Goal: Information Seeking & Learning: Learn about a topic

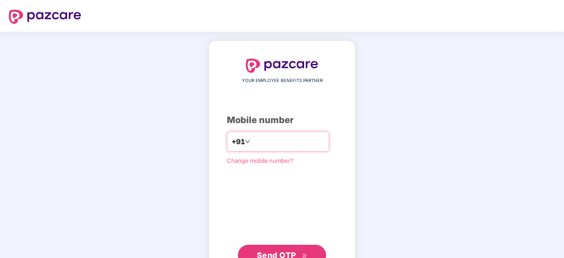
click at [276, 141] on input "number" at bounding box center [288, 142] width 72 height 14
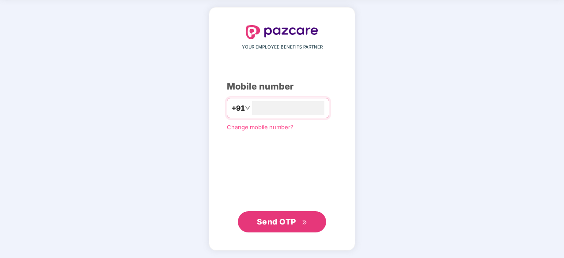
type input "**********"
click at [288, 221] on span "Send OTP" at bounding box center [276, 222] width 39 height 9
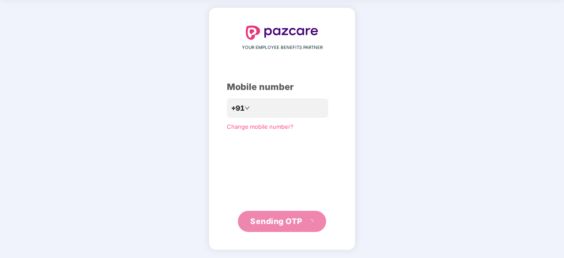
scroll to position [29, 0]
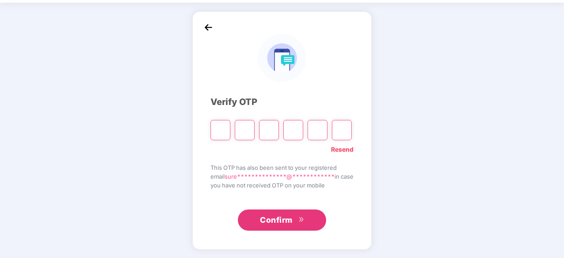
type input "*"
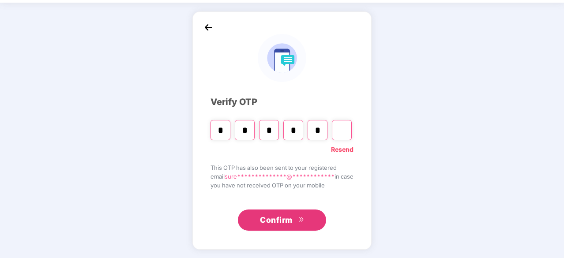
type input "*"
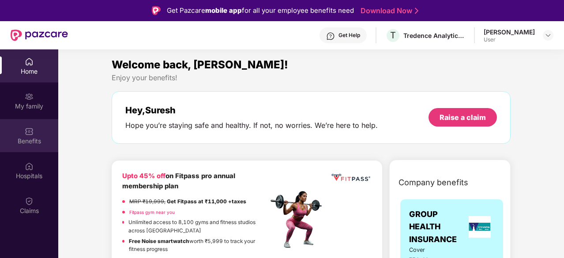
click at [37, 139] on div "Benefits" at bounding box center [29, 141] width 58 height 9
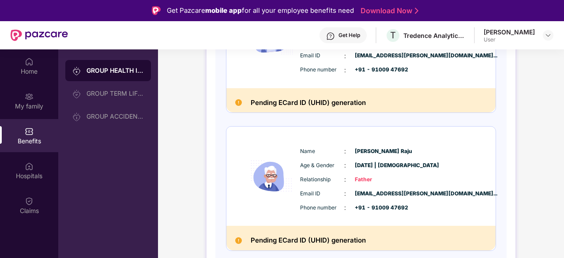
scroll to position [221, 0]
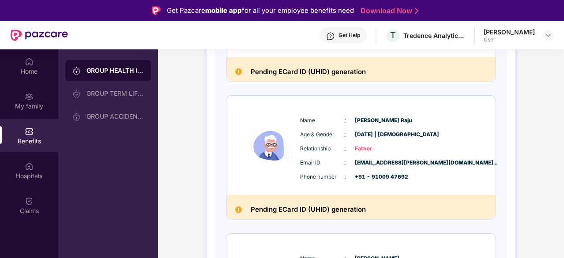
click at [313, 71] on h2 "Pending ECard ID (UHID) generation" at bounding box center [308, 71] width 115 height 11
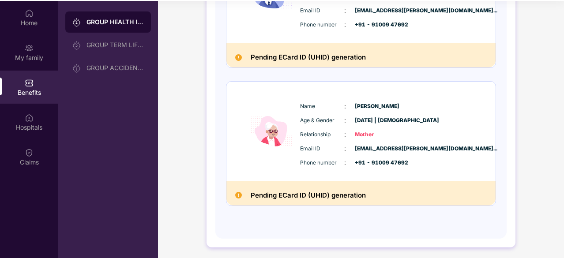
scroll to position [49, 0]
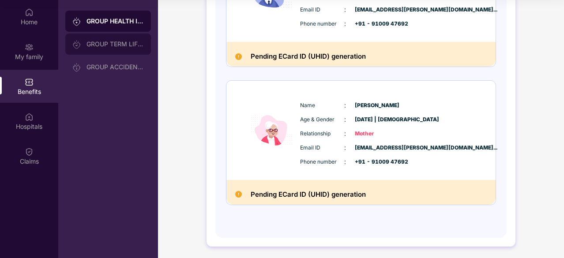
click at [112, 46] on div "GROUP TERM LIFE INSURANCE" at bounding box center [115, 44] width 57 height 7
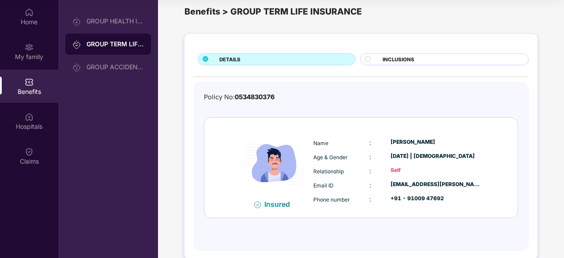
scroll to position [0, 0]
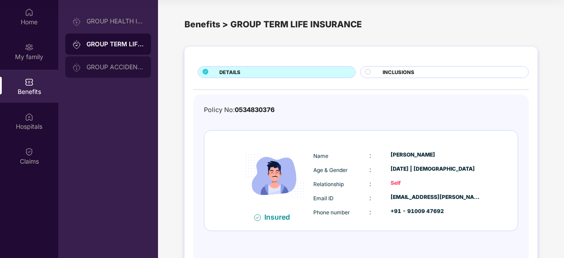
click at [98, 72] on div "GROUP ACCIDENTAL INSURANCE" at bounding box center [108, 67] width 86 height 21
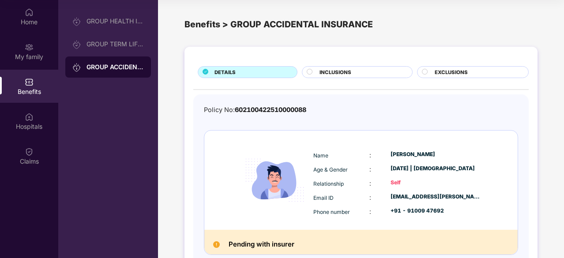
click at [343, 75] on span "INCLUSIONS" at bounding box center [336, 72] width 32 height 8
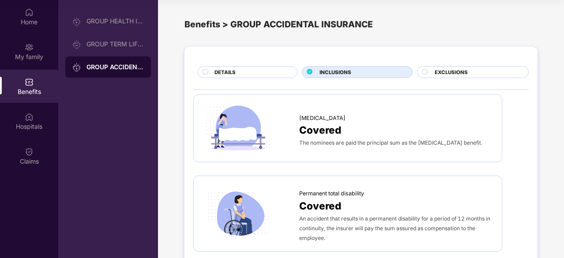
click at [451, 75] on span "EXCLUSIONS" at bounding box center [451, 72] width 33 height 8
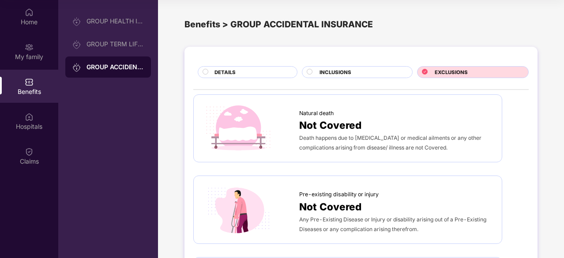
click at [255, 71] on div "DETAILS" at bounding box center [251, 72] width 83 height 9
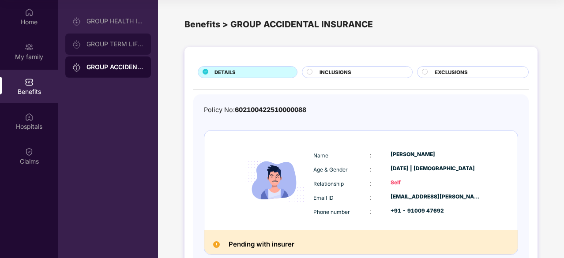
click at [121, 45] on div "GROUP TERM LIFE INSURANCE" at bounding box center [115, 44] width 57 height 7
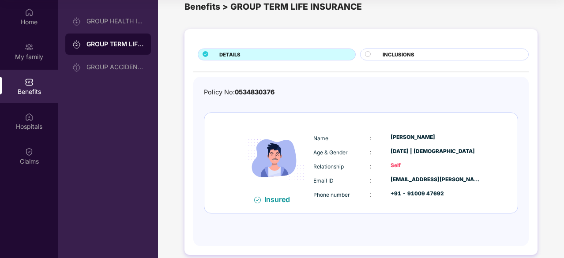
scroll to position [27, 0]
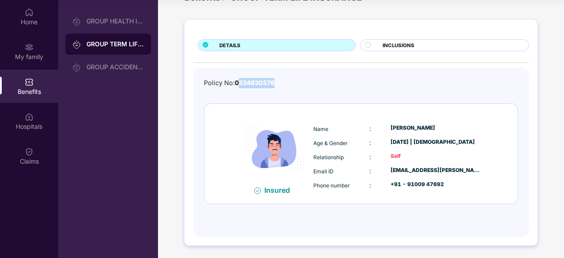
drag, startPoint x: 238, startPoint y: 83, endPoint x: 300, endPoint y: 85, distance: 62.3
click at [300, 85] on div "Policy No: 0534830376" at bounding box center [361, 83] width 314 height 10
click at [302, 94] on div "Policy No: 0534830376 Insured Name : [PERSON_NAME] Age & Gender : [DATE] | [DEM…" at bounding box center [361, 148] width 314 height 140
click at [400, 45] on span "INCLUSIONS" at bounding box center [399, 45] width 32 height 8
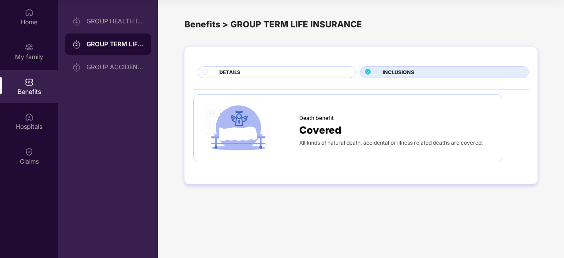
scroll to position [0, 0]
click at [284, 74] on div "DETAILS" at bounding box center [283, 72] width 136 height 9
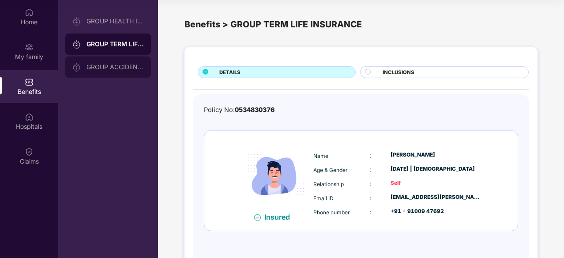
click at [123, 66] on div "GROUP ACCIDENTAL INSURANCE" at bounding box center [115, 67] width 57 height 7
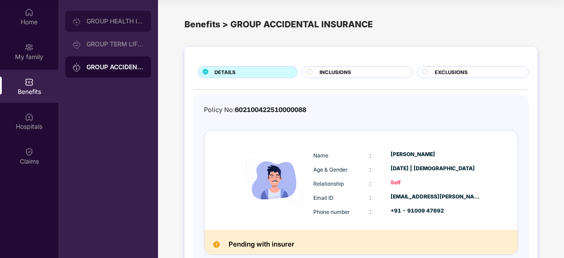
click at [101, 25] on div "GROUP HEALTH INSURANCE" at bounding box center [108, 21] width 86 height 21
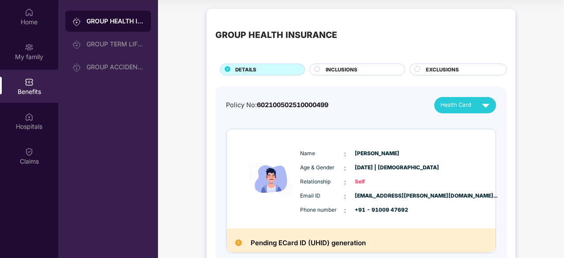
click at [464, 102] on span "Health Card" at bounding box center [456, 105] width 31 height 9
click at [42, 23] on div "Home" at bounding box center [29, 22] width 58 height 9
